Goal: Transaction & Acquisition: Purchase product/service

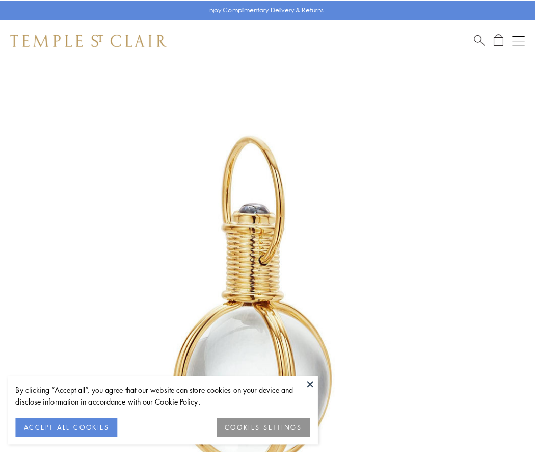
scroll to position [266, 0]
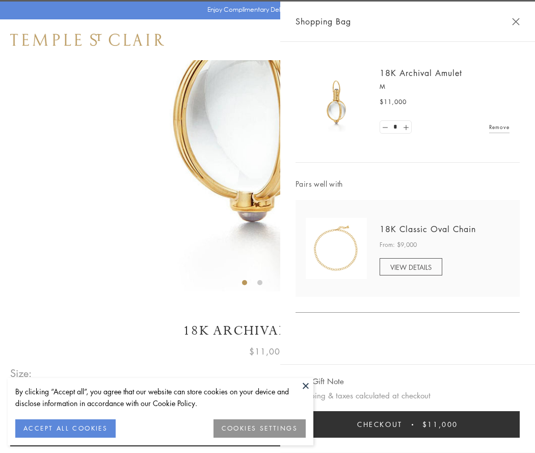
click at [408, 424] on button "Checkout $11,000" at bounding box center [408, 424] width 224 height 27
